Goal: Submit feedback/report problem

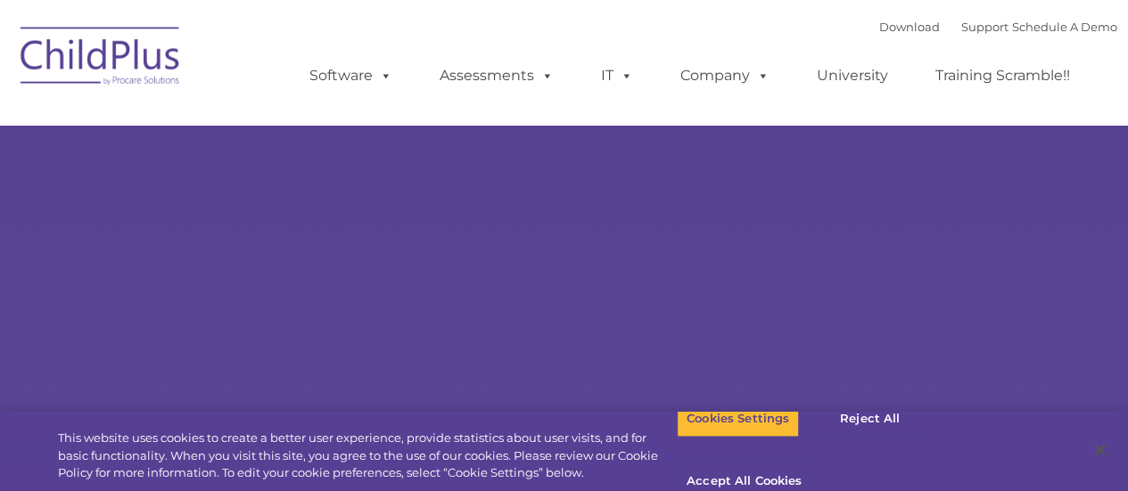
select select "MEDIUM"
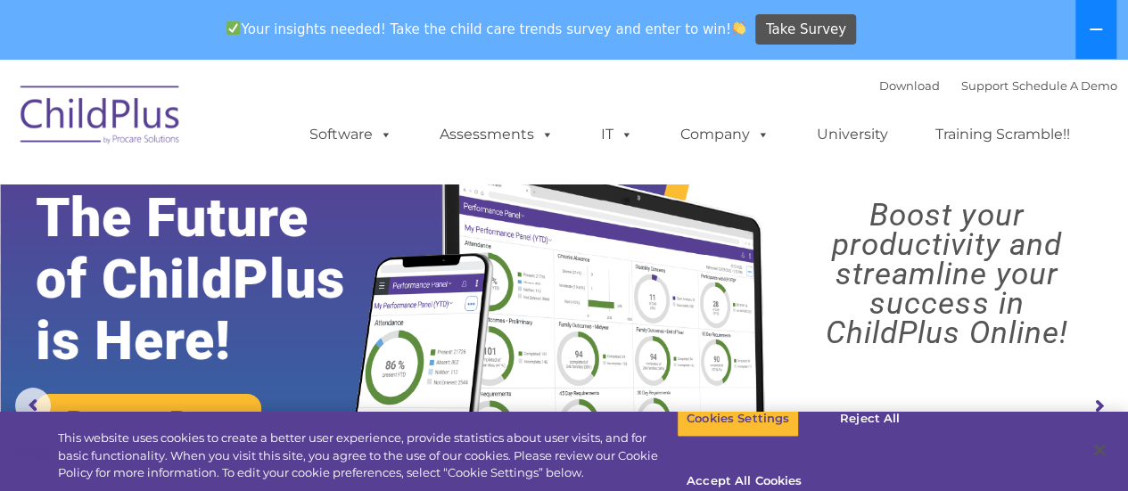
click at [1102, 21] on button at bounding box center [1095, 29] width 41 height 59
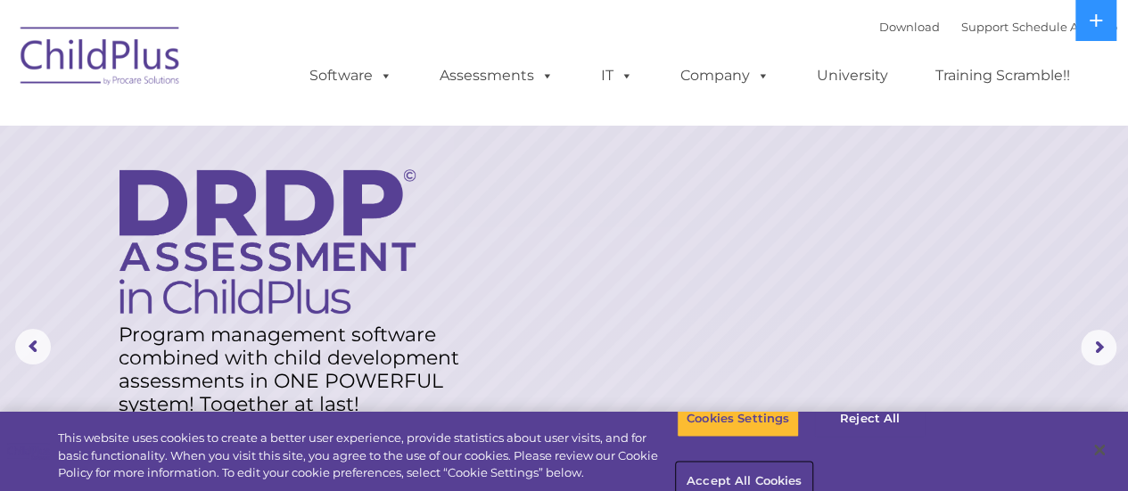
click at [811, 464] on button "Accept All Cookies" at bounding box center [744, 482] width 135 height 37
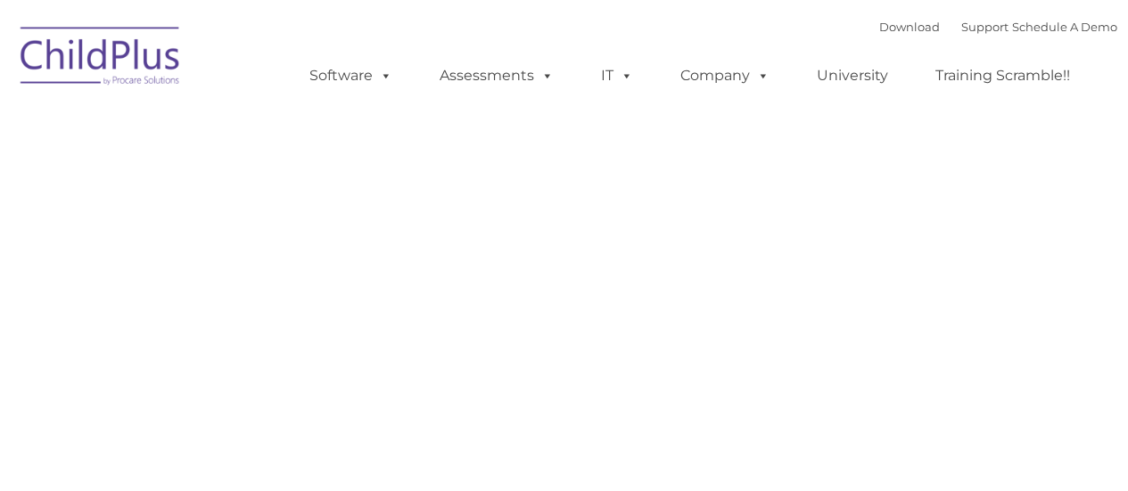
type input ""
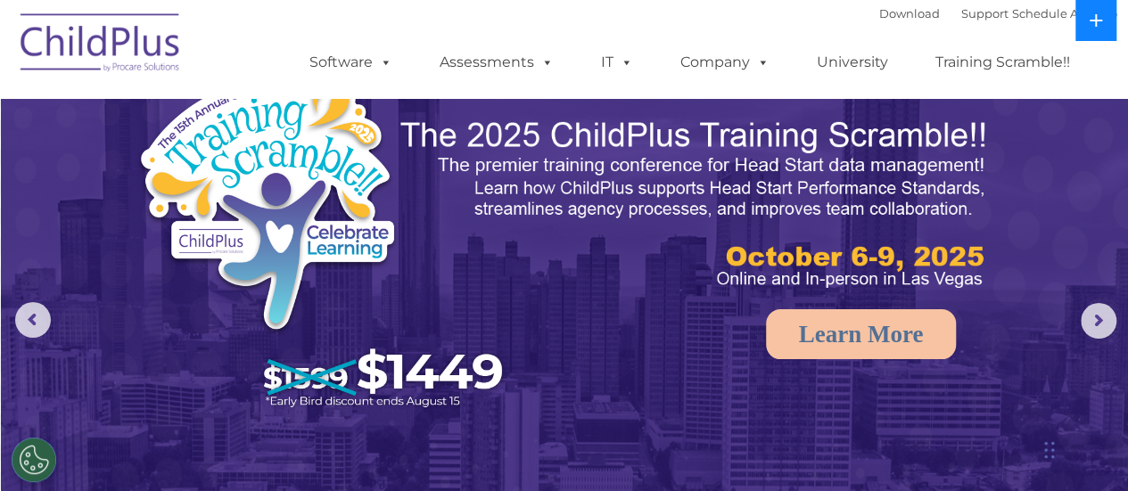
click at [1101, 15] on icon at bounding box center [1096, 20] width 14 height 14
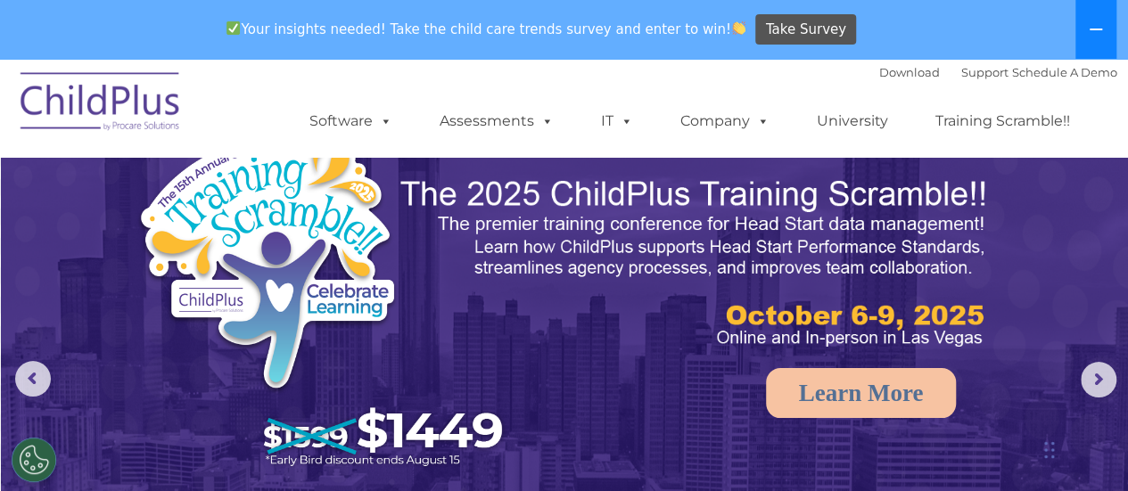
click at [1101, 15] on button at bounding box center [1095, 29] width 41 height 59
